Goal: Task Accomplishment & Management: Use online tool/utility

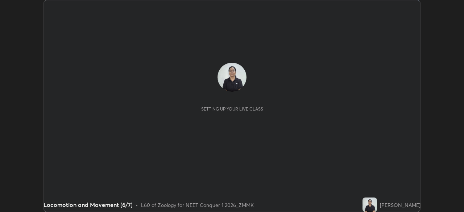
scroll to position [212, 464]
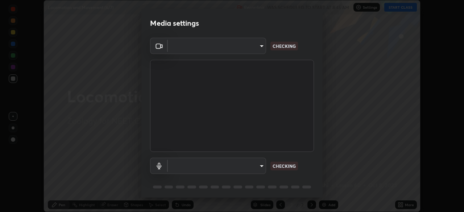
type input "ad6597066c7fc2f7d8a9df135791801f2c5e1b342417c3fbae4c684dc851fcd2"
type input "9504114d88cd1e9f0ed6bff3d9927e44ebb011f85b2675eab88aad570231dfa9"
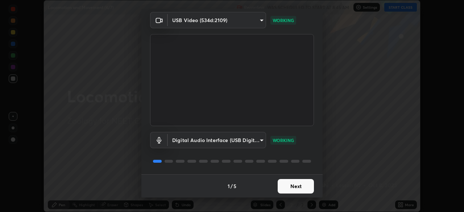
click at [303, 186] on button "Next" at bounding box center [296, 186] width 36 height 15
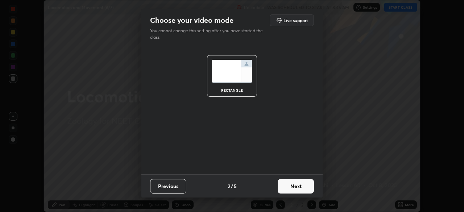
click at [305, 185] on button "Next" at bounding box center [296, 186] width 36 height 15
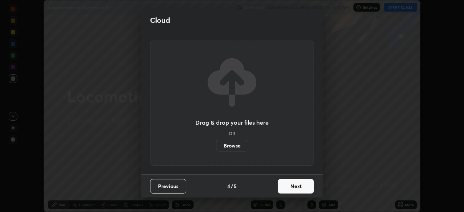
click at [308, 183] on button "Next" at bounding box center [296, 186] width 36 height 15
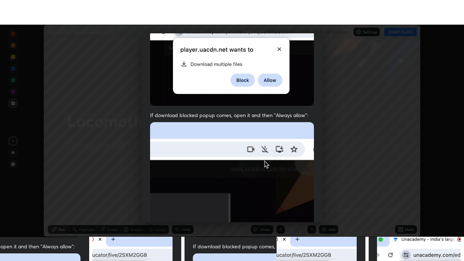
scroll to position [174, 0]
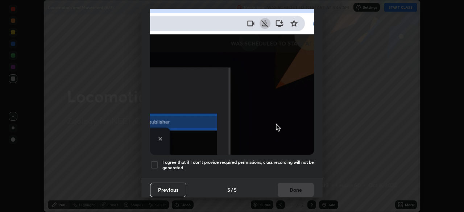
click at [156, 163] on div at bounding box center [154, 165] width 9 height 9
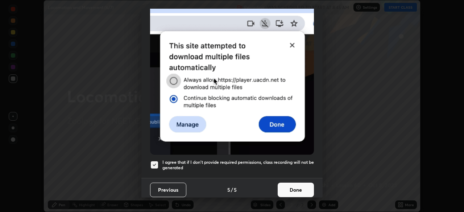
click at [295, 185] on button "Done" at bounding box center [296, 190] width 36 height 15
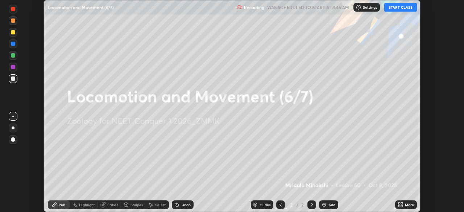
click at [402, 203] on icon at bounding box center [402, 204] width 2 height 2
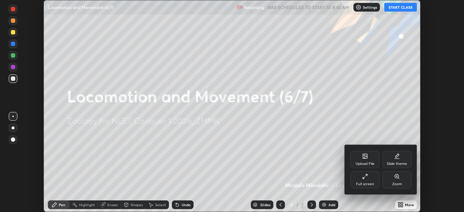
click at [362, 184] on div "Full screen" at bounding box center [365, 184] width 18 height 4
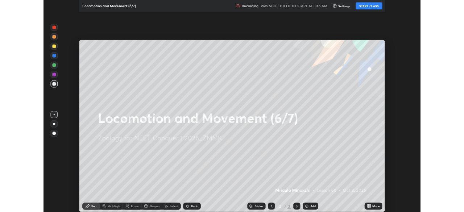
scroll to position [261, 464]
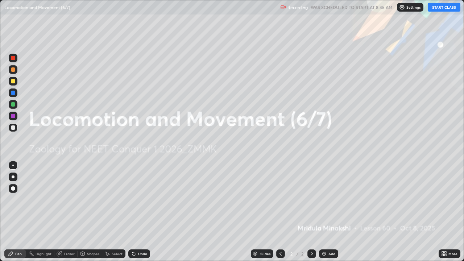
click at [446, 9] on button "START CLASS" at bounding box center [444, 7] width 33 height 9
click at [330, 212] on div "Add" at bounding box center [331, 254] width 7 height 4
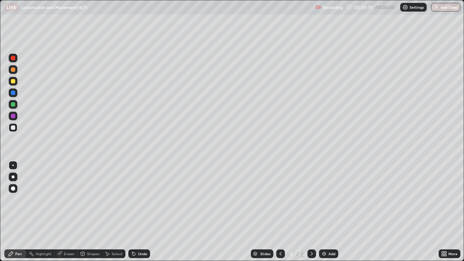
click at [16, 104] on div at bounding box center [13, 104] width 9 height 9
click at [14, 128] on div at bounding box center [13, 127] width 4 height 4
click at [15, 59] on div at bounding box center [13, 58] width 4 height 4
click at [15, 105] on div at bounding box center [13, 104] width 4 height 4
click at [11, 81] on div at bounding box center [13, 81] width 4 height 4
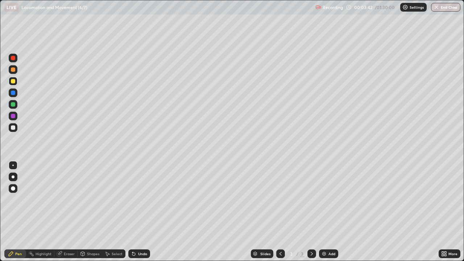
click at [16, 105] on div at bounding box center [13, 104] width 9 height 9
click at [16, 129] on div at bounding box center [13, 127] width 9 height 9
click at [16, 103] on div at bounding box center [13, 104] width 9 height 9
click at [17, 82] on div at bounding box center [13, 81] width 9 height 9
click at [13, 93] on div at bounding box center [13, 93] width 4 height 4
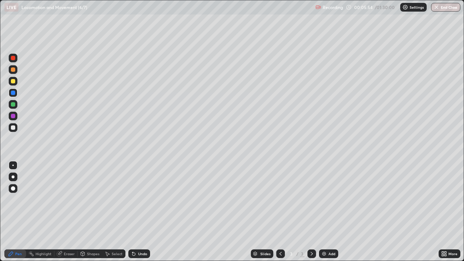
click at [13, 104] on div at bounding box center [13, 104] width 4 height 4
click at [69, 212] on div "Eraser" at bounding box center [69, 254] width 11 height 4
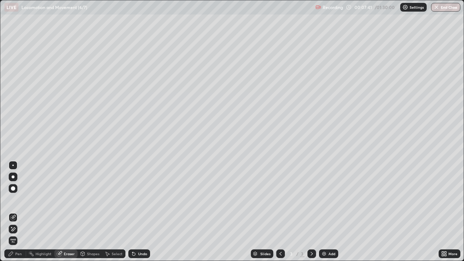
click at [20, 212] on div "Pen" at bounding box center [18, 254] width 7 height 4
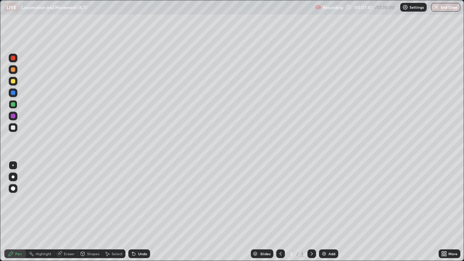
click at [13, 82] on div at bounding box center [13, 81] width 4 height 4
click at [70, 212] on div "Eraser" at bounding box center [69, 254] width 11 height 4
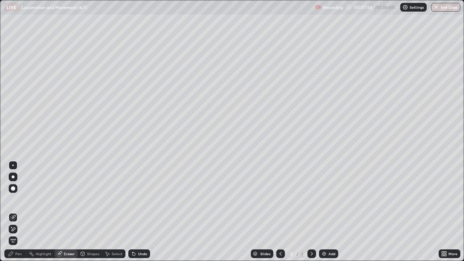
click at [19, 212] on div "Pen" at bounding box center [18, 254] width 7 height 4
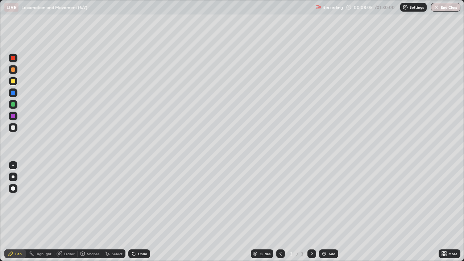
click at [16, 104] on div at bounding box center [13, 104] width 9 height 9
click at [331, 212] on div "Add" at bounding box center [331, 254] width 7 height 4
click at [17, 82] on div at bounding box center [13, 81] width 9 height 9
click at [14, 129] on div at bounding box center [13, 127] width 4 height 4
click at [15, 105] on div at bounding box center [13, 104] width 4 height 4
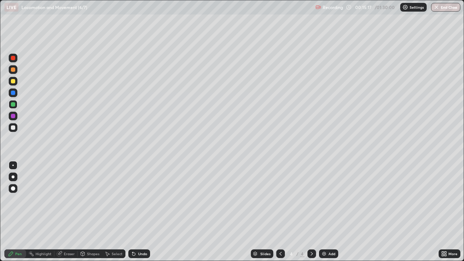
click at [15, 105] on div at bounding box center [13, 104] width 4 height 4
click at [16, 59] on div at bounding box center [13, 58] width 9 height 9
click at [16, 105] on div at bounding box center [13, 104] width 9 height 9
click at [16, 59] on div at bounding box center [13, 58] width 9 height 9
click at [16, 108] on div at bounding box center [13, 104] width 9 height 9
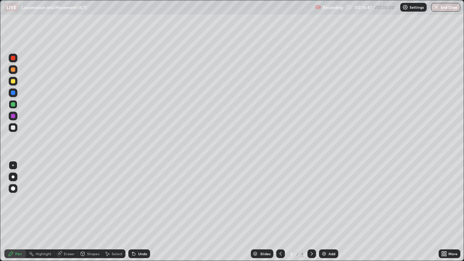
click at [16, 58] on div at bounding box center [13, 58] width 9 height 9
click at [70, 212] on div "Eraser" at bounding box center [69, 254] width 11 height 4
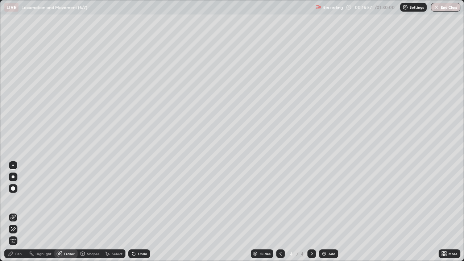
click at [18, 212] on div "Pen" at bounding box center [15, 253] width 22 height 9
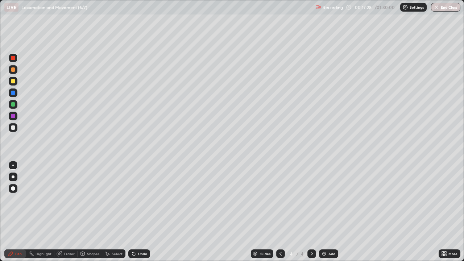
click at [70, 212] on div "Eraser" at bounding box center [65, 253] width 23 height 9
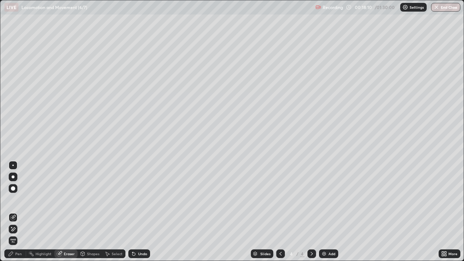
click at [18, 212] on div "Pen" at bounding box center [18, 254] width 7 height 4
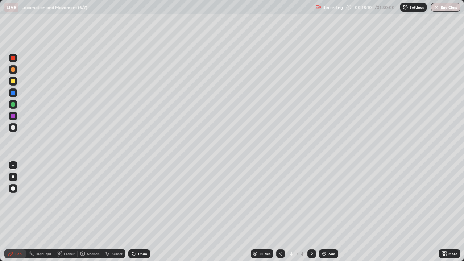
click at [16, 104] on div at bounding box center [13, 104] width 9 height 9
click at [16, 81] on div at bounding box center [13, 81] width 9 height 9
click at [16, 104] on div at bounding box center [13, 104] width 9 height 9
click at [70, 212] on div "Eraser" at bounding box center [69, 254] width 11 height 4
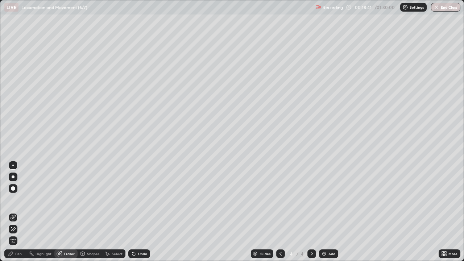
click at [21, 212] on div "Pen" at bounding box center [18, 254] width 7 height 4
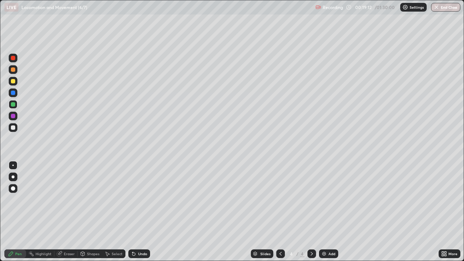
click at [14, 115] on div at bounding box center [13, 116] width 4 height 4
click at [14, 91] on div at bounding box center [13, 93] width 4 height 4
click at [330, 212] on div "Add" at bounding box center [331, 254] width 7 height 4
click at [15, 128] on div at bounding box center [13, 127] width 9 height 9
click at [15, 104] on div at bounding box center [13, 104] width 4 height 4
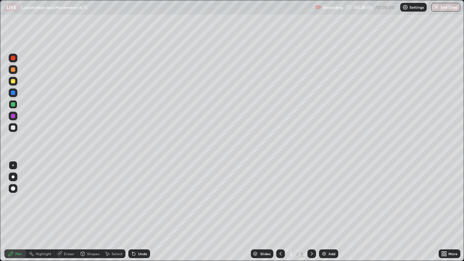
click at [16, 127] on div at bounding box center [13, 127] width 9 height 9
click at [13, 104] on div at bounding box center [13, 104] width 4 height 4
click at [14, 106] on div at bounding box center [13, 104] width 4 height 4
click at [16, 60] on div at bounding box center [13, 58] width 9 height 9
click at [15, 104] on div at bounding box center [13, 104] width 4 height 4
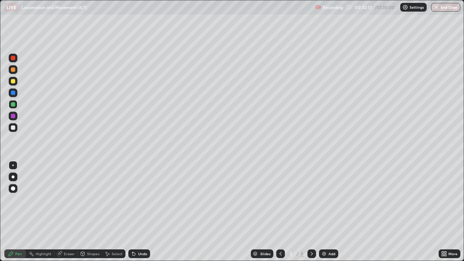
click at [16, 125] on div at bounding box center [13, 127] width 9 height 9
click at [13, 105] on div at bounding box center [13, 104] width 4 height 4
click at [330, 212] on div "Add" at bounding box center [331, 254] width 7 height 4
click at [16, 104] on div at bounding box center [13, 104] width 9 height 9
click at [13, 58] on div at bounding box center [13, 58] width 4 height 4
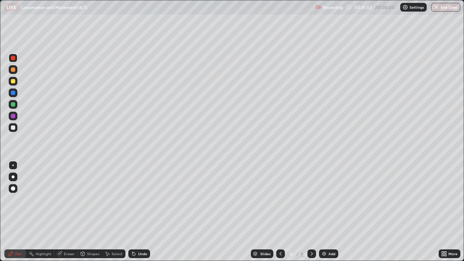
click at [14, 105] on div at bounding box center [13, 104] width 4 height 4
click at [16, 81] on div at bounding box center [13, 81] width 9 height 9
click at [66, 212] on div "Eraser" at bounding box center [69, 254] width 11 height 4
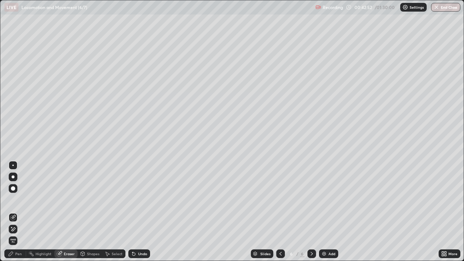
click at [20, 212] on div "Pen" at bounding box center [18, 254] width 7 height 4
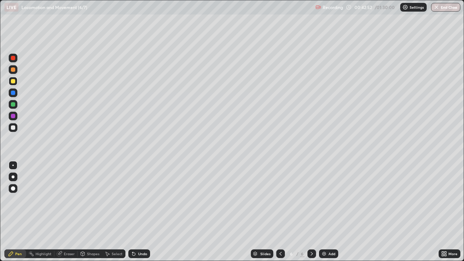
click at [14, 104] on div at bounding box center [13, 104] width 4 height 4
click at [13, 59] on div at bounding box center [13, 58] width 4 height 4
click at [13, 128] on div at bounding box center [13, 127] width 4 height 4
click at [13, 58] on div at bounding box center [13, 58] width 4 height 4
click at [16, 128] on div at bounding box center [13, 127] width 9 height 9
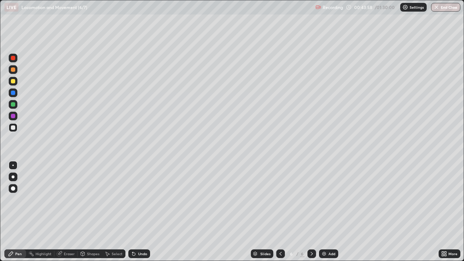
click at [16, 59] on div at bounding box center [13, 58] width 9 height 9
click at [16, 127] on div at bounding box center [13, 127] width 9 height 9
click at [13, 105] on div at bounding box center [13, 104] width 4 height 4
click at [16, 127] on div at bounding box center [13, 127] width 9 height 9
click at [16, 82] on div at bounding box center [13, 81] width 9 height 9
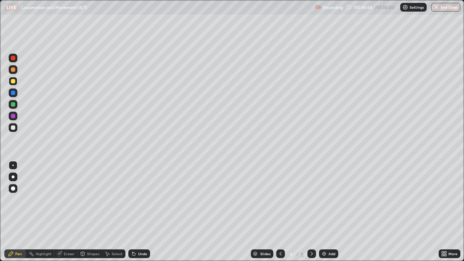
click at [15, 93] on div at bounding box center [13, 93] width 4 height 4
click at [15, 104] on div at bounding box center [13, 104] width 4 height 4
click at [15, 127] on div at bounding box center [13, 127] width 4 height 4
click at [16, 92] on div at bounding box center [13, 92] width 9 height 9
click at [331, 212] on div "Add" at bounding box center [331, 254] width 7 height 4
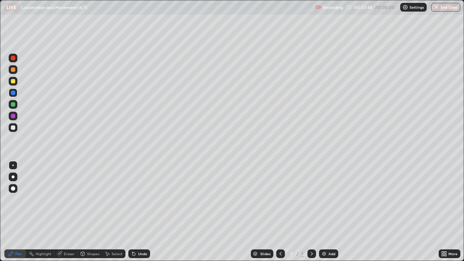
click at [15, 105] on div at bounding box center [13, 104] width 4 height 4
click at [15, 59] on div at bounding box center [13, 58] width 9 height 9
click at [15, 103] on div at bounding box center [13, 104] width 4 height 4
click at [15, 59] on div at bounding box center [13, 58] width 4 height 4
click at [16, 103] on div at bounding box center [13, 104] width 9 height 9
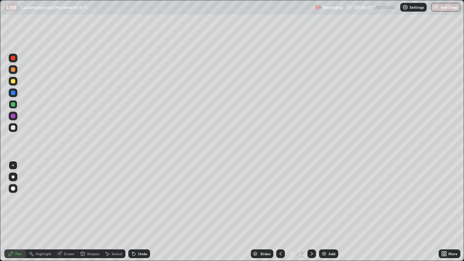
click at [17, 128] on div at bounding box center [13, 127] width 9 height 9
click at [13, 58] on div at bounding box center [13, 58] width 4 height 4
click at [15, 105] on div at bounding box center [13, 104] width 4 height 4
click at [71, 212] on div "Eraser" at bounding box center [69, 254] width 11 height 4
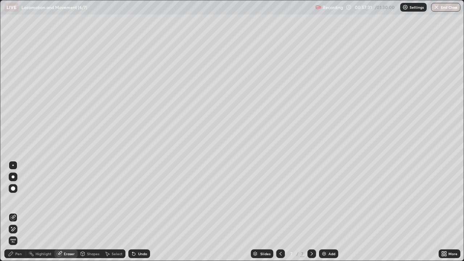
click at [18, 212] on div "Pen" at bounding box center [18, 254] width 7 height 4
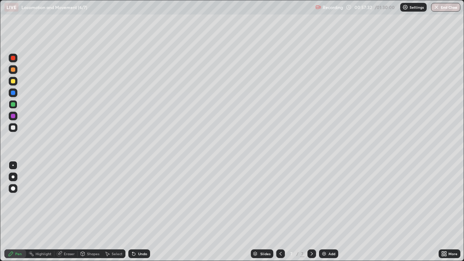
click at [13, 104] on div at bounding box center [13, 104] width 4 height 4
click at [17, 129] on div at bounding box center [13, 127] width 9 height 9
click at [13, 61] on div at bounding box center [13, 58] width 9 height 9
click at [334, 212] on div "Add" at bounding box center [331, 254] width 7 height 4
click at [14, 105] on div at bounding box center [13, 104] width 4 height 4
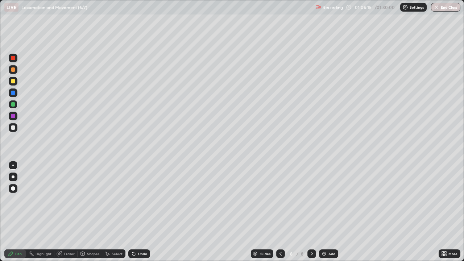
click at [13, 58] on div at bounding box center [13, 58] width 4 height 4
click at [14, 104] on div at bounding box center [13, 104] width 4 height 4
click at [14, 58] on div at bounding box center [13, 58] width 4 height 4
click at [14, 104] on div at bounding box center [13, 104] width 4 height 4
click at [15, 107] on div at bounding box center [13, 104] width 9 height 9
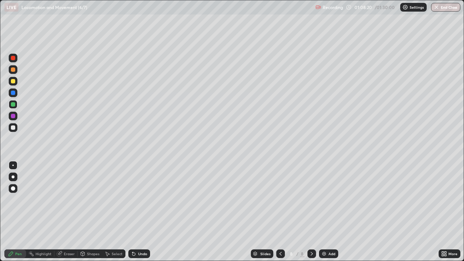
click at [13, 59] on div at bounding box center [13, 58] width 4 height 4
click at [16, 128] on div at bounding box center [13, 127] width 9 height 9
click at [18, 59] on div at bounding box center [13, 58] width 12 height 12
click at [16, 126] on div at bounding box center [13, 127] width 9 height 9
click at [12, 129] on div at bounding box center [13, 127] width 4 height 4
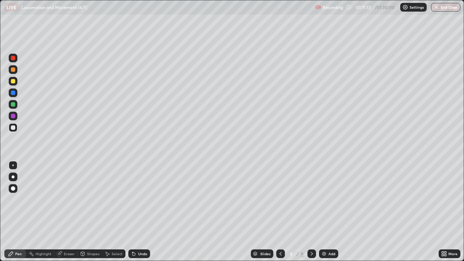
click at [16, 105] on div at bounding box center [13, 104] width 9 height 9
click at [17, 59] on div at bounding box center [13, 58] width 9 height 9
click at [14, 105] on div at bounding box center [13, 104] width 4 height 4
click at [16, 129] on div at bounding box center [13, 127] width 9 height 9
click at [16, 59] on div at bounding box center [13, 58] width 9 height 9
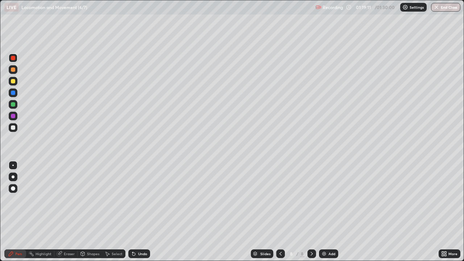
click at [333, 212] on div "Add" at bounding box center [331, 254] width 7 height 4
click at [16, 104] on div at bounding box center [13, 104] width 9 height 9
click at [15, 128] on div at bounding box center [13, 127] width 4 height 4
click at [16, 105] on div at bounding box center [13, 104] width 9 height 9
click at [13, 128] on div at bounding box center [13, 127] width 4 height 4
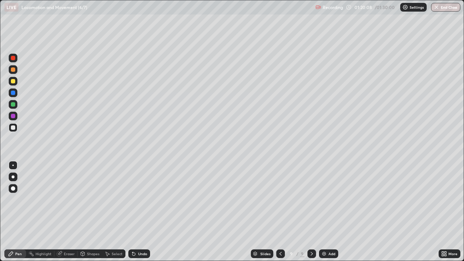
click at [14, 104] on div at bounding box center [13, 104] width 4 height 4
click at [13, 128] on div at bounding box center [13, 127] width 4 height 4
click at [69, 212] on div "Eraser" at bounding box center [69, 254] width 11 height 4
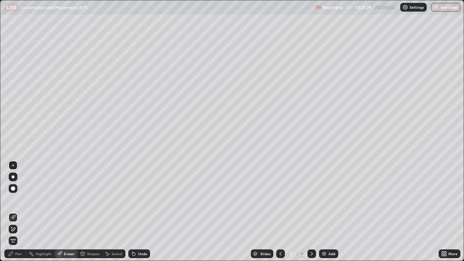
click at [18, 212] on div "Pen" at bounding box center [18, 254] width 7 height 4
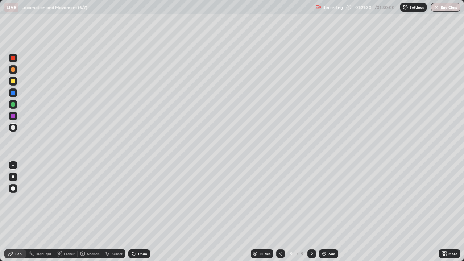
click at [14, 59] on div at bounding box center [13, 58] width 4 height 4
click at [13, 127] on div at bounding box center [13, 127] width 4 height 4
click at [70, 212] on div "Eraser" at bounding box center [69, 254] width 11 height 4
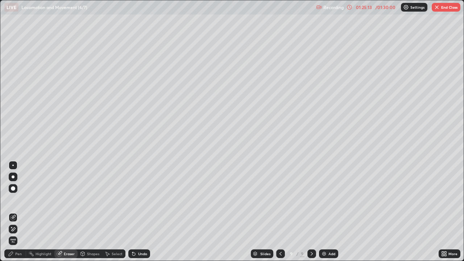
click at [22, 212] on div "Pen" at bounding box center [15, 253] width 22 height 9
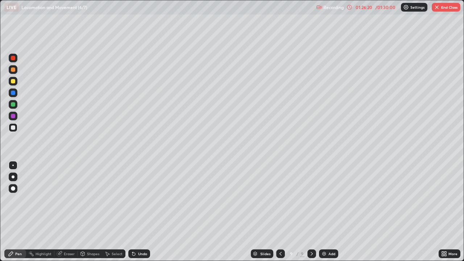
click at [453, 9] on button "End Class" at bounding box center [446, 7] width 29 height 9
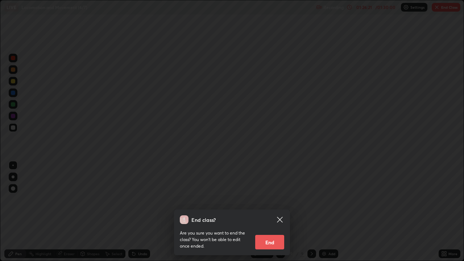
click at [274, 212] on button "End" at bounding box center [269, 242] width 29 height 15
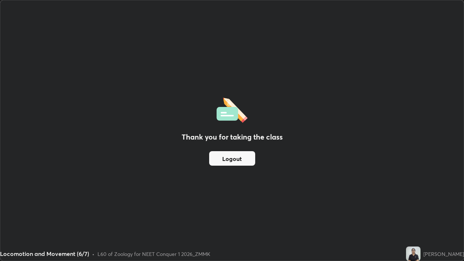
click at [239, 158] on button "Logout" at bounding box center [232, 158] width 46 height 15
click at [247, 157] on button "Logout" at bounding box center [232, 158] width 46 height 15
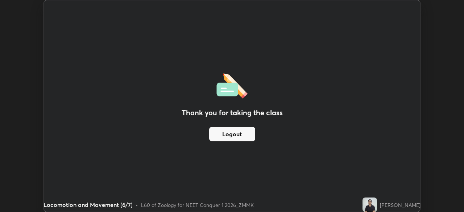
scroll to position [36040, 35788]
